Goal: Book appointment/travel/reservation

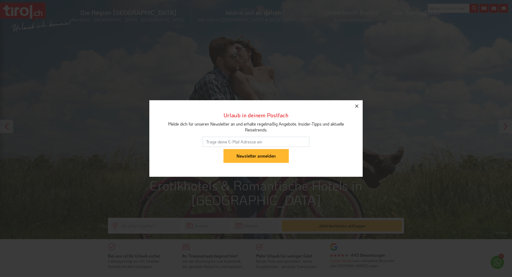
click at [356, 107] on icon "button" at bounding box center [356, 106] width 6 height 6
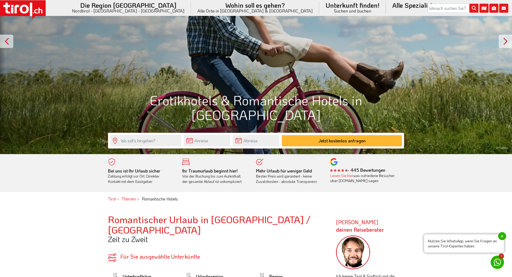
scroll to position [82, 0]
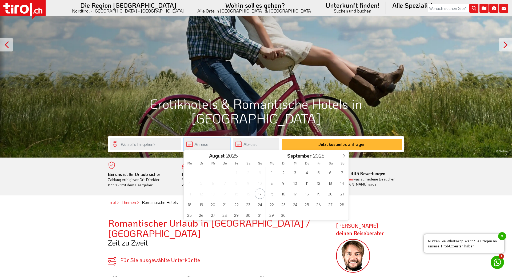
click at [209, 144] on input "text" at bounding box center [207, 143] width 46 height 11
click at [227, 215] on span "28" at bounding box center [224, 215] width 10 height 10
click at [285, 174] on span "2" at bounding box center [283, 172] width 10 height 10
type input "28-08-2025"
type input "02-09-2025"
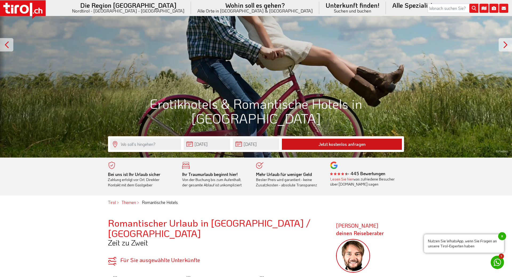
click at [326, 143] on button "Jetzt kostenlos anfragen" at bounding box center [342, 144] width 120 height 11
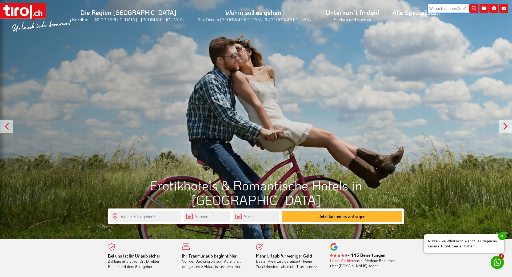
click at [430, 8] on input "search" at bounding box center [452, 8] width 51 height 9
type input "Erotik"
click at [469, 4] on button "submit" at bounding box center [473, 8] width 9 height 9
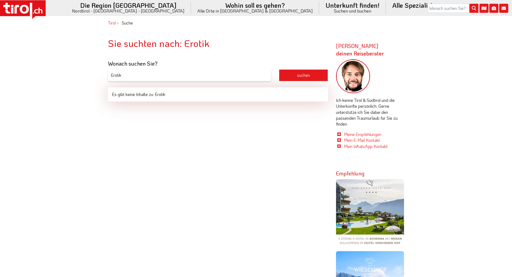
click at [123, 75] on input "Erotik" at bounding box center [189, 75] width 163 height 12
type input "Erotikhotel"
click at [279, 69] on button "suchen" at bounding box center [303, 75] width 49 height 12
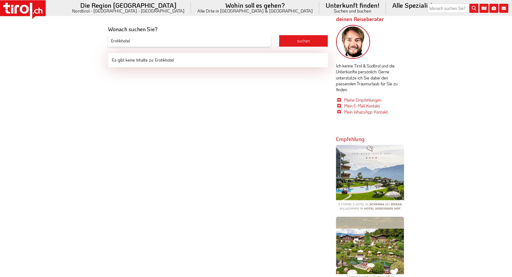
scroll to position [34, 0]
